Goal: Transaction & Acquisition: Obtain resource

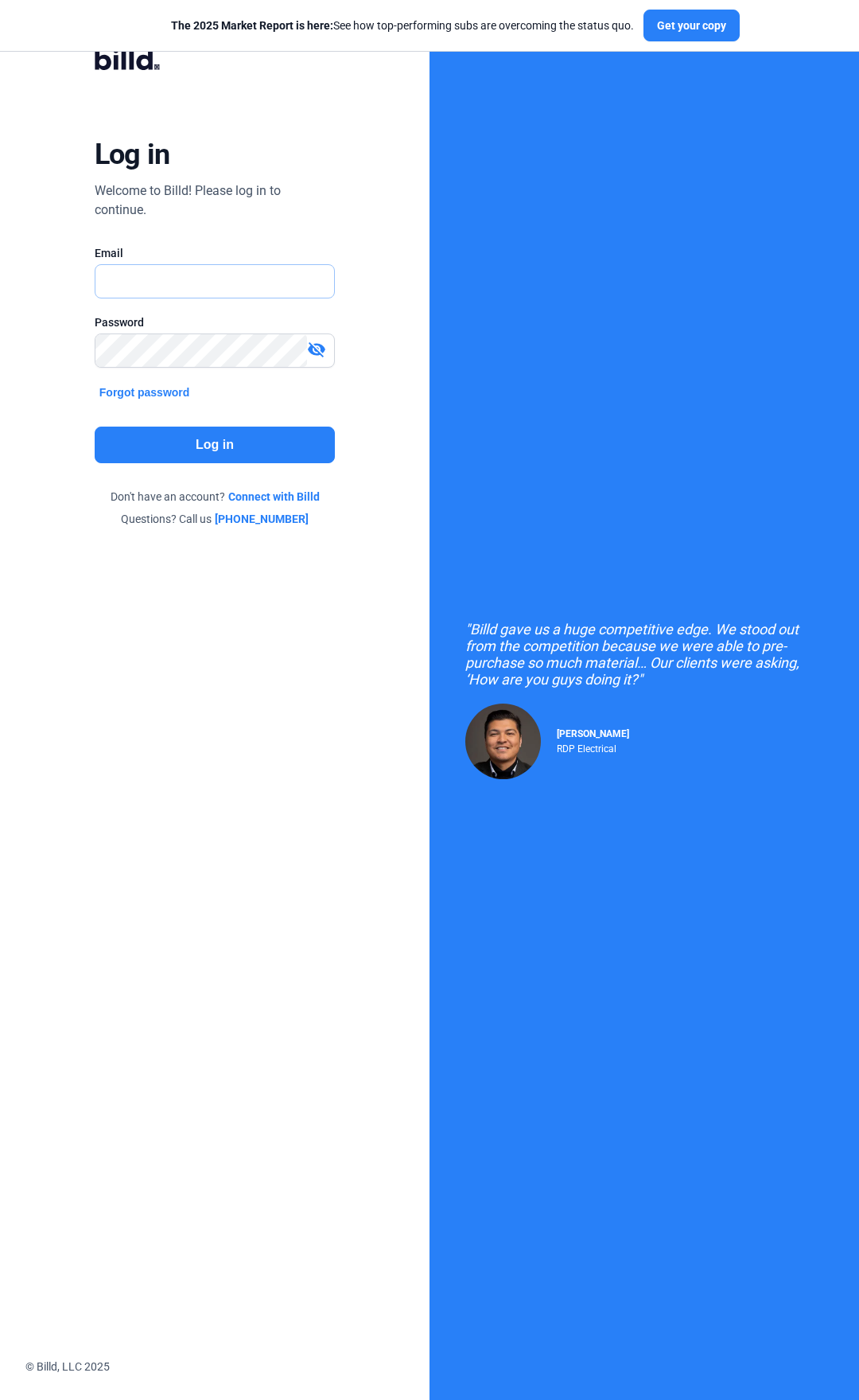
type input "[PERSON_NAME][EMAIL_ADDRESS][PERSON_NAME][DOMAIN_NAME]"
click at [209, 446] on button "Log in" at bounding box center [214, 444] width 240 height 37
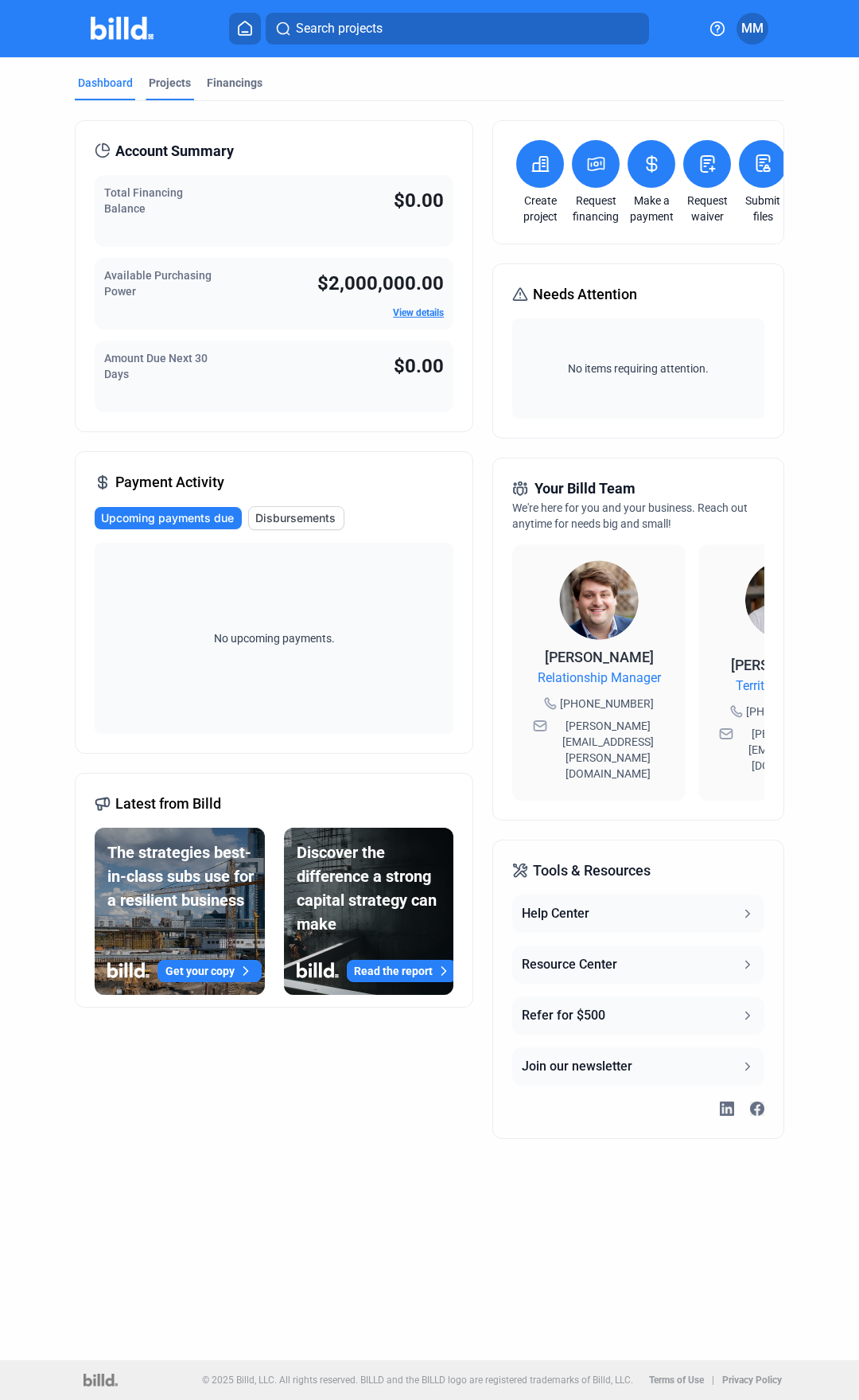
click at [171, 87] on div "Projects" at bounding box center [170, 82] width 42 height 16
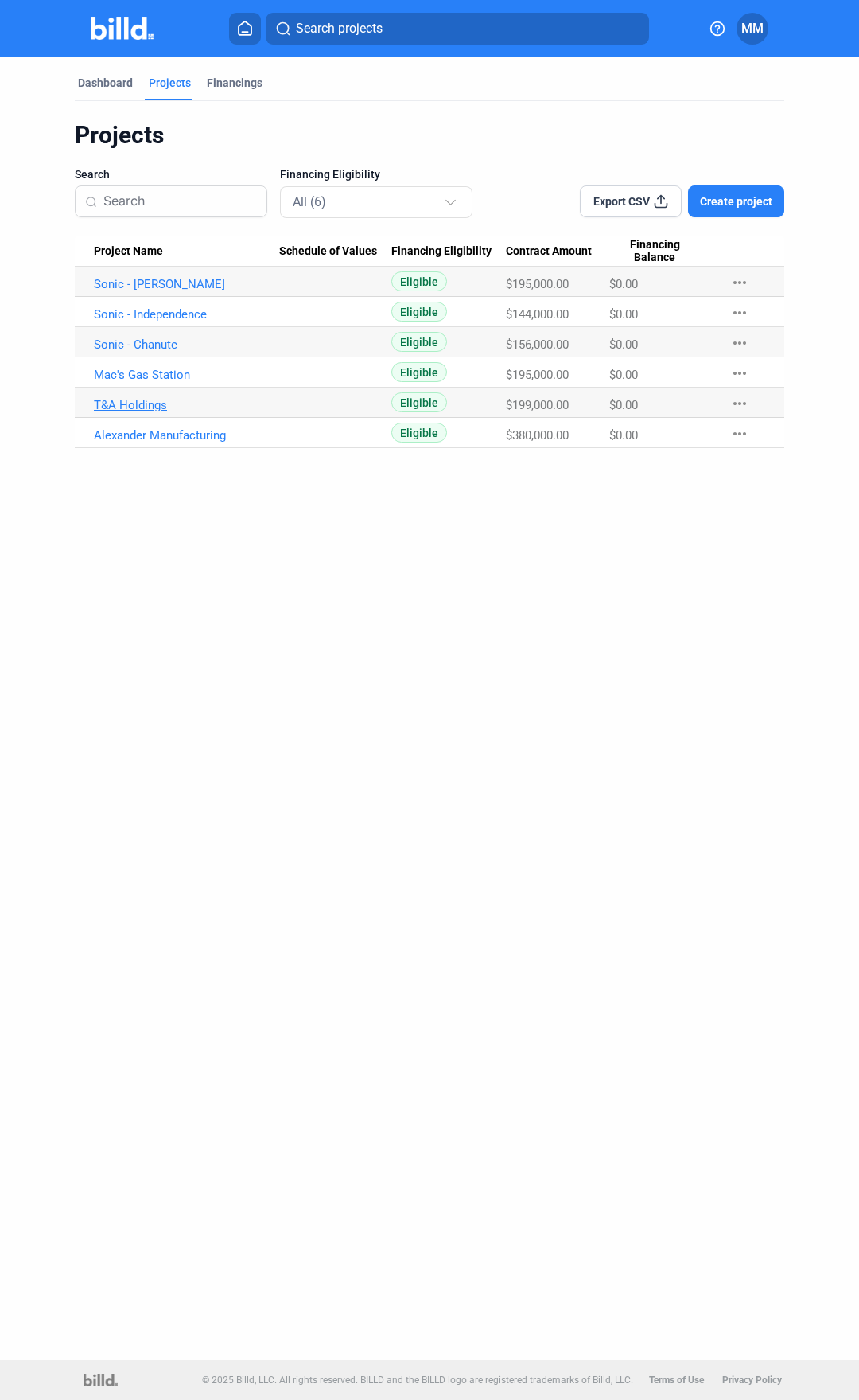
click at [145, 292] on link "T&A Holdings" at bounding box center [187, 284] width 186 height 14
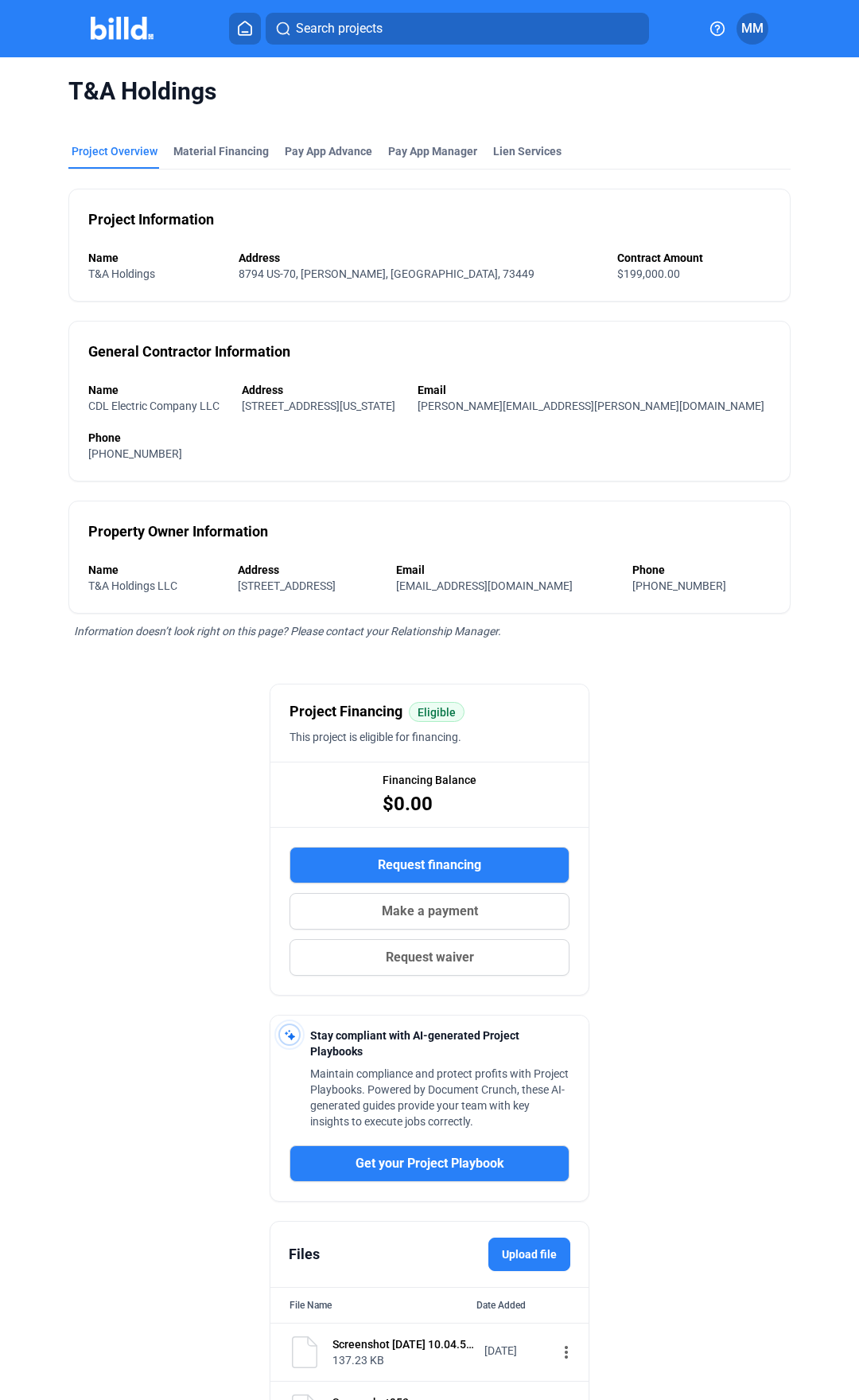
click at [576, 1342] on mat-icon "more_vert" at bounding box center [567, 1352] width 19 height 19
click at [619, 923] on button "Download" at bounding box center [657, 925] width 223 height 38
click at [236, 157] on div "Material Financing" at bounding box center [221, 151] width 95 height 16
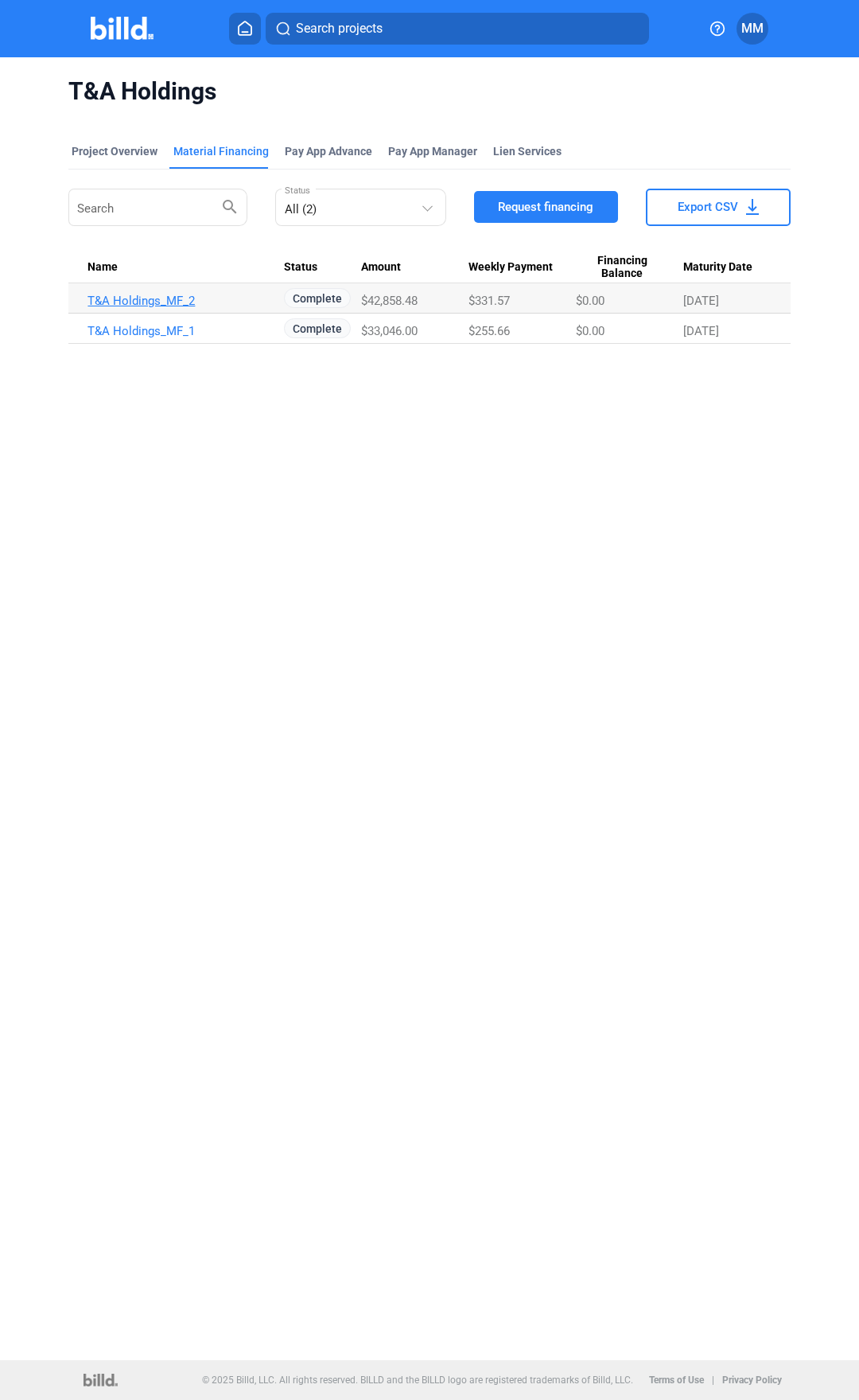
click at [151, 301] on link "T&A Holdings_MF_2" at bounding box center [180, 300] width 186 height 14
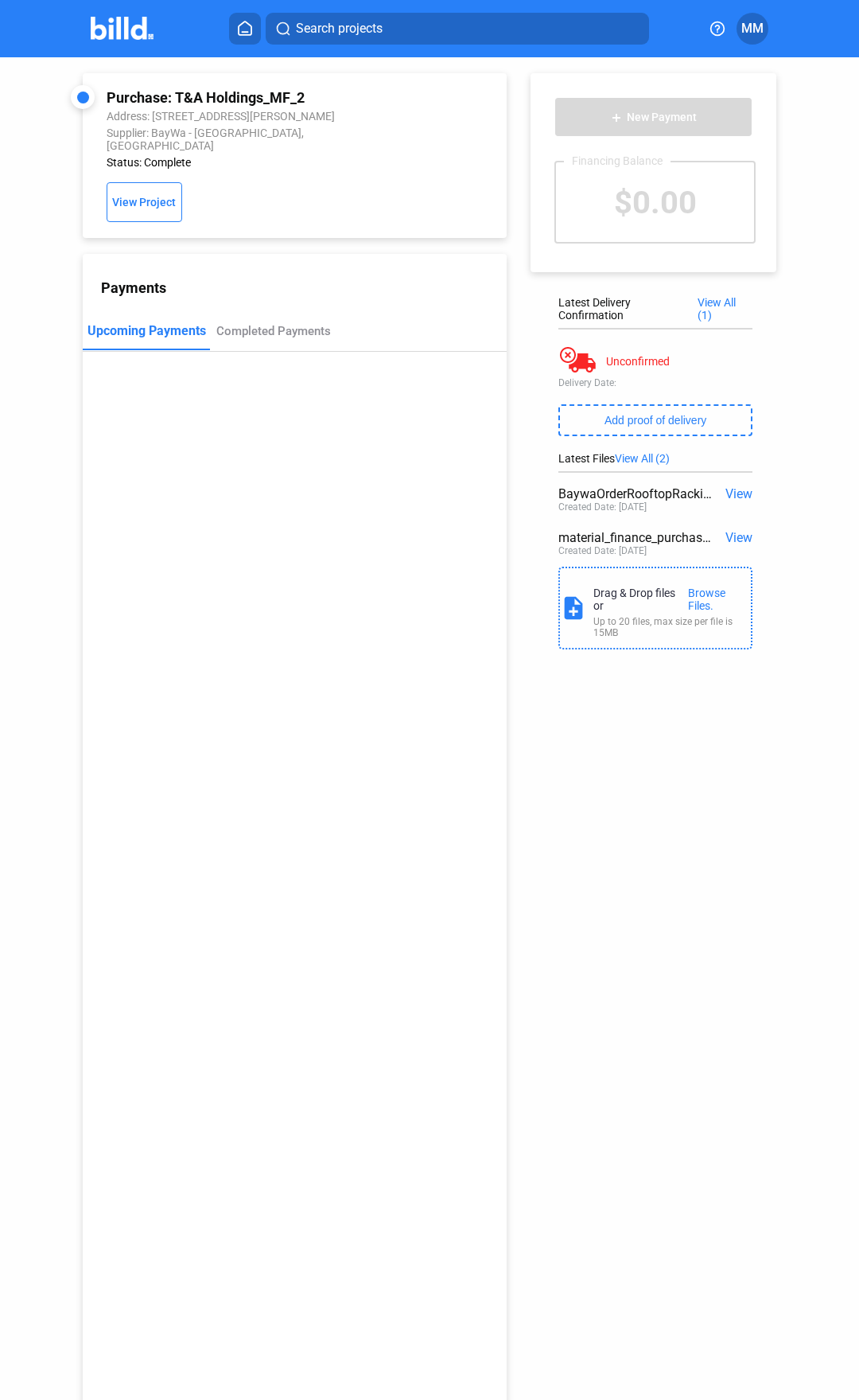
click at [725, 493] on span "View" at bounding box center [738, 493] width 27 height 15
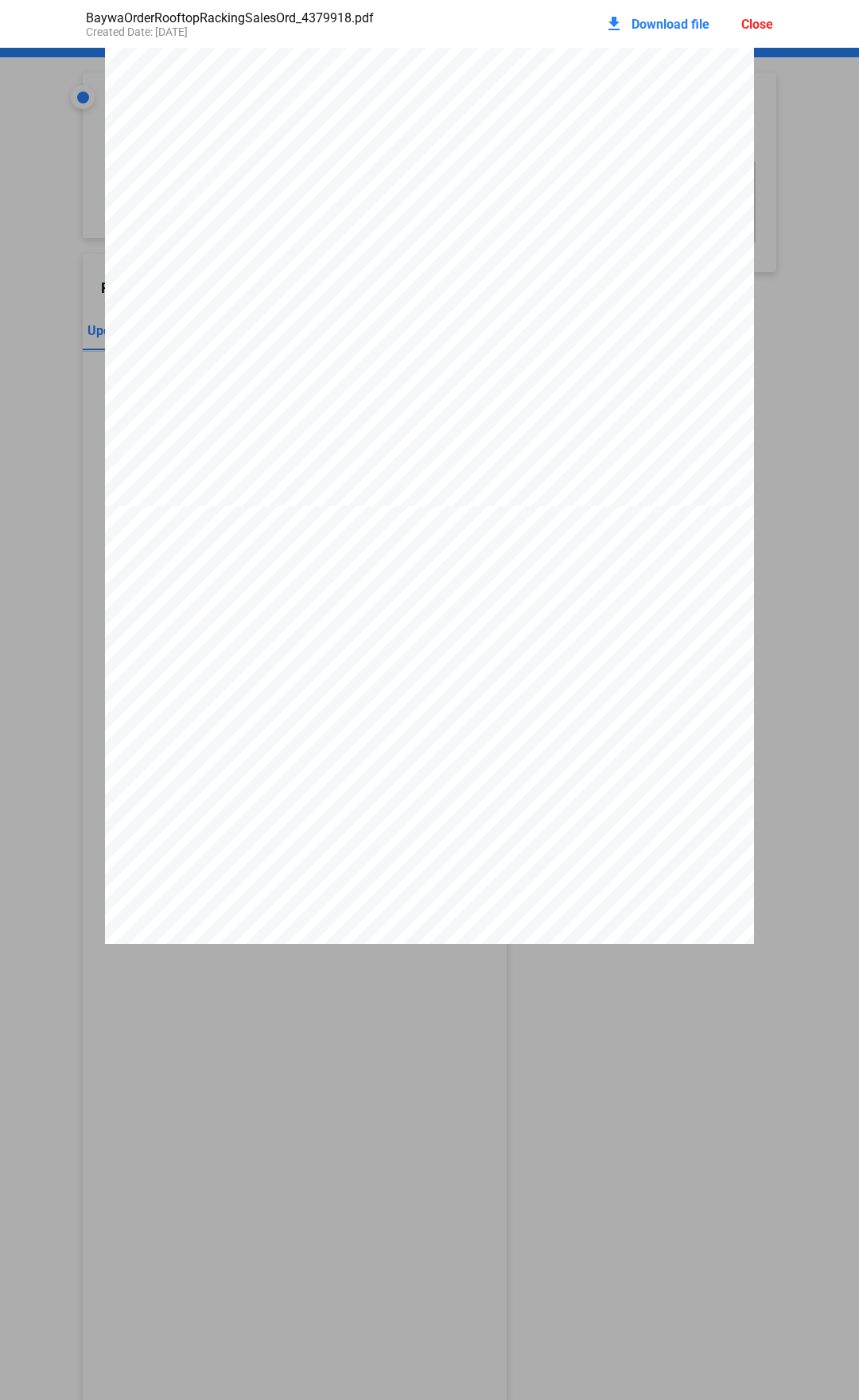
scroll to position [644, 0]
click at [664, 23] on span "Download file" at bounding box center [670, 25] width 78 height 15
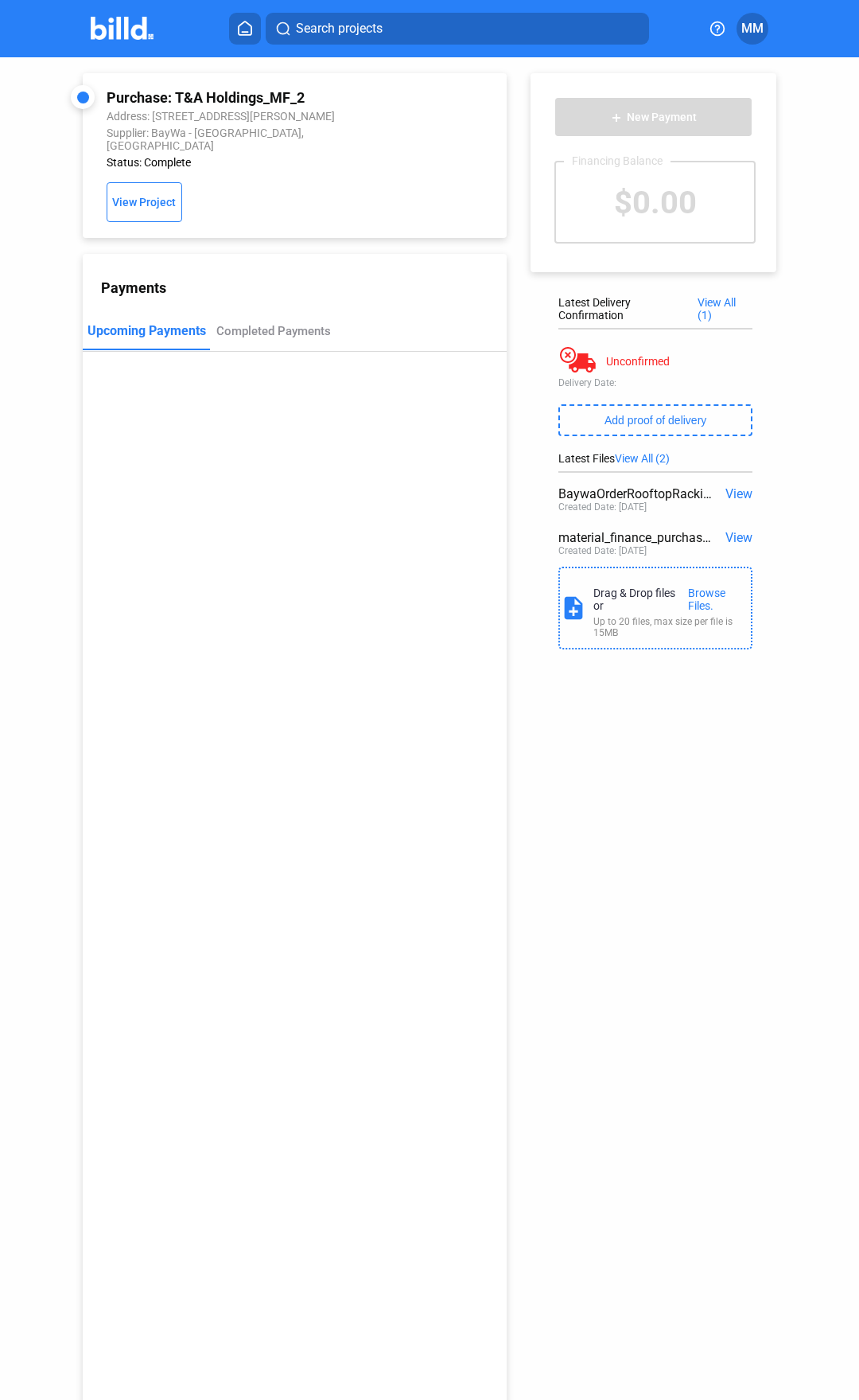
click at [726, 537] on span "View" at bounding box center [738, 538] width 27 height 15
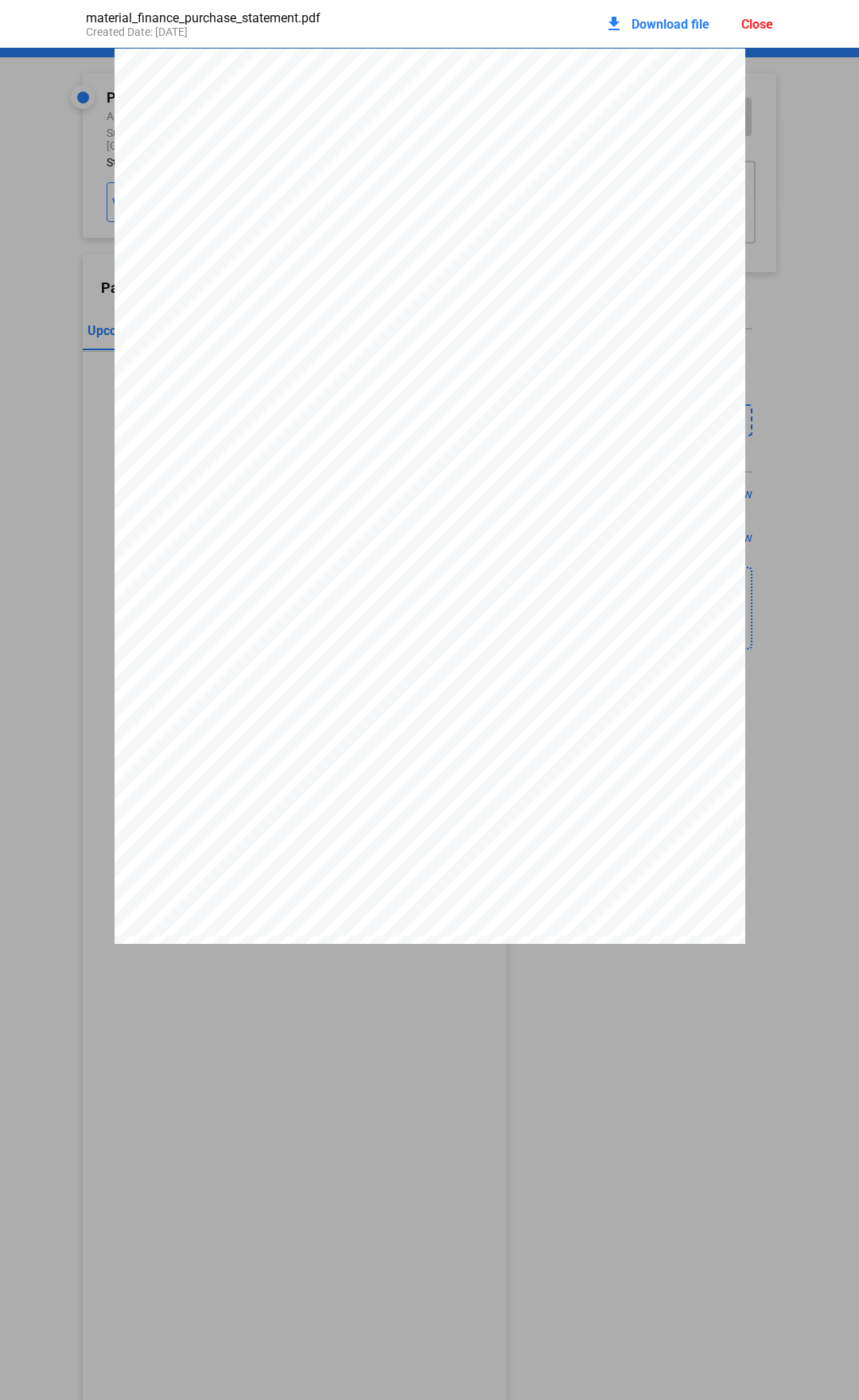
scroll to position [8, 0]
click at [653, 28] on span "Download file" at bounding box center [670, 25] width 78 height 15
